Goal: Information Seeking & Learning: Learn about a topic

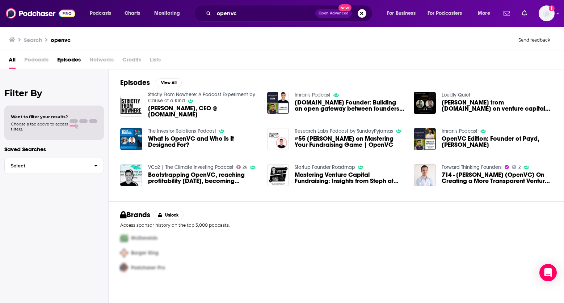
click at [40, 52] on div "All Podcasts Episodes Networks Credits Lists" at bounding box center [282, 60] width 564 height 18
click at [39, 56] on span "Podcasts" at bounding box center [36, 61] width 24 height 15
click at [228, 14] on input "openvc" at bounding box center [264, 14] width 101 height 12
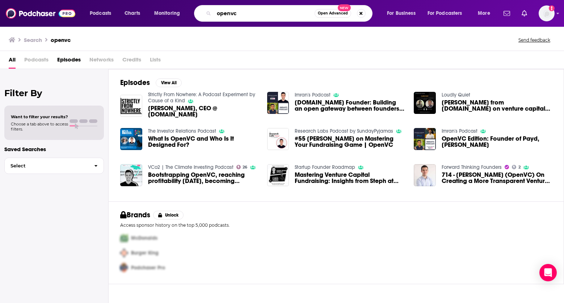
click at [231, 15] on input "openvc" at bounding box center [264, 14] width 101 height 12
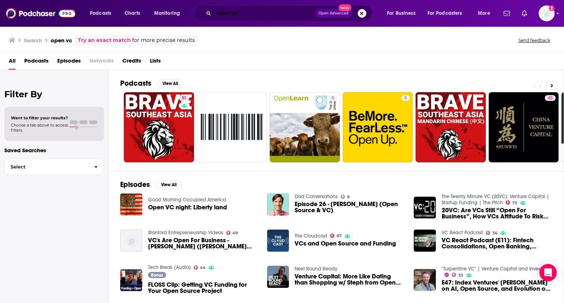
click at [275, 10] on input "open vc" at bounding box center [264, 14] width 101 height 12
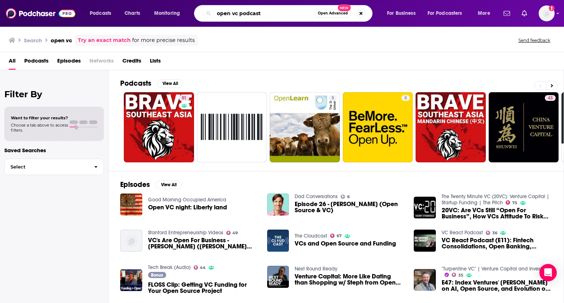
type input "open vc podcast"
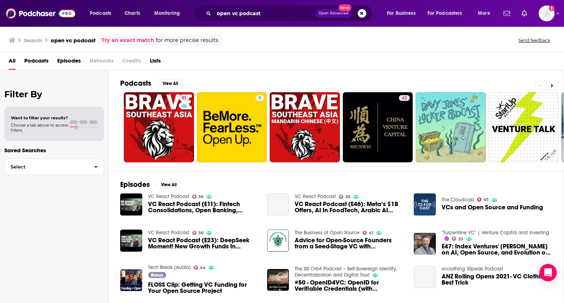
click at [47, 65] on span "Podcasts" at bounding box center [36, 62] width 24 height 15
